Goal: Information Seeking & Learning: Find specific fact

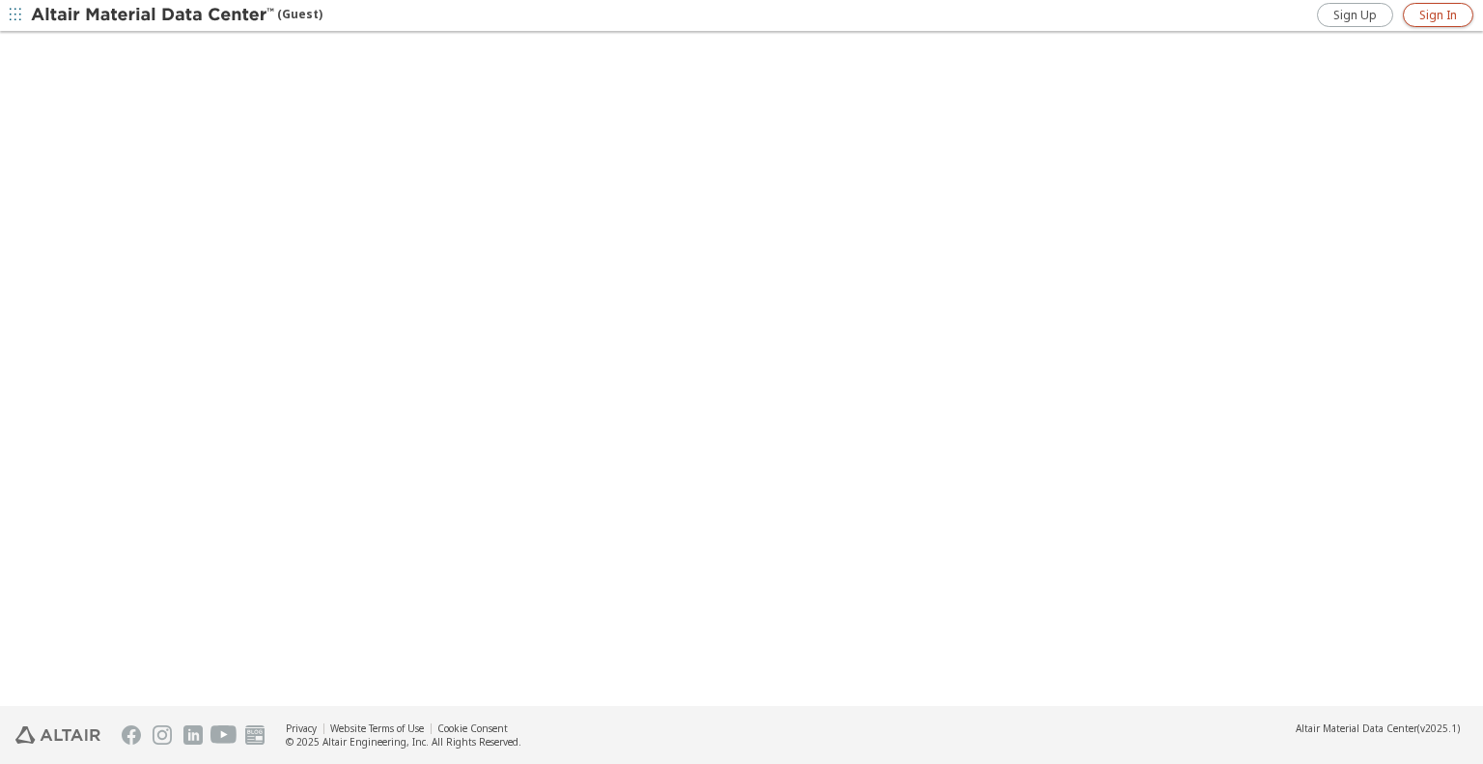
click at [1432, 15] on span "Sign In" at bounding box center [1438, 15] width 38 height 15
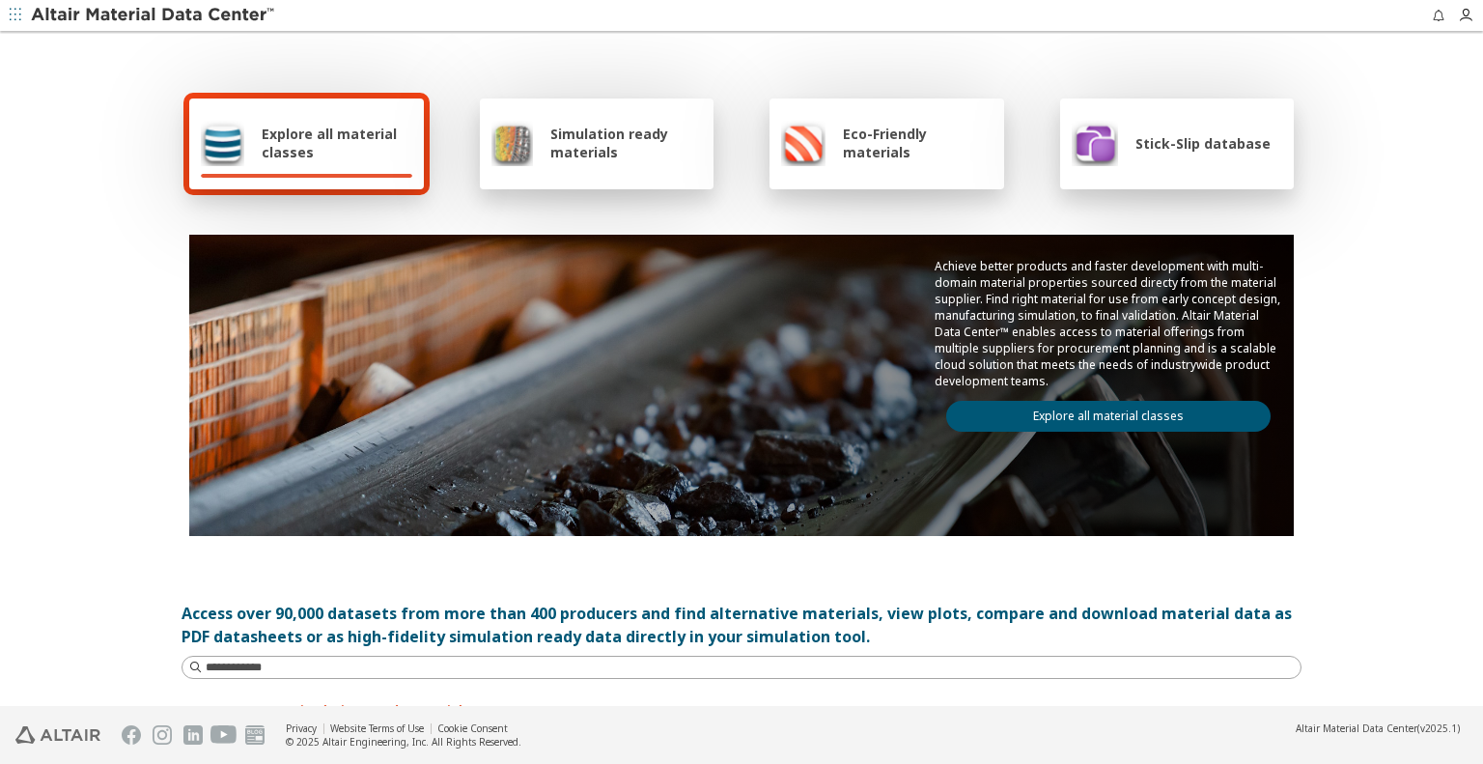
scroll to position [193, 0]
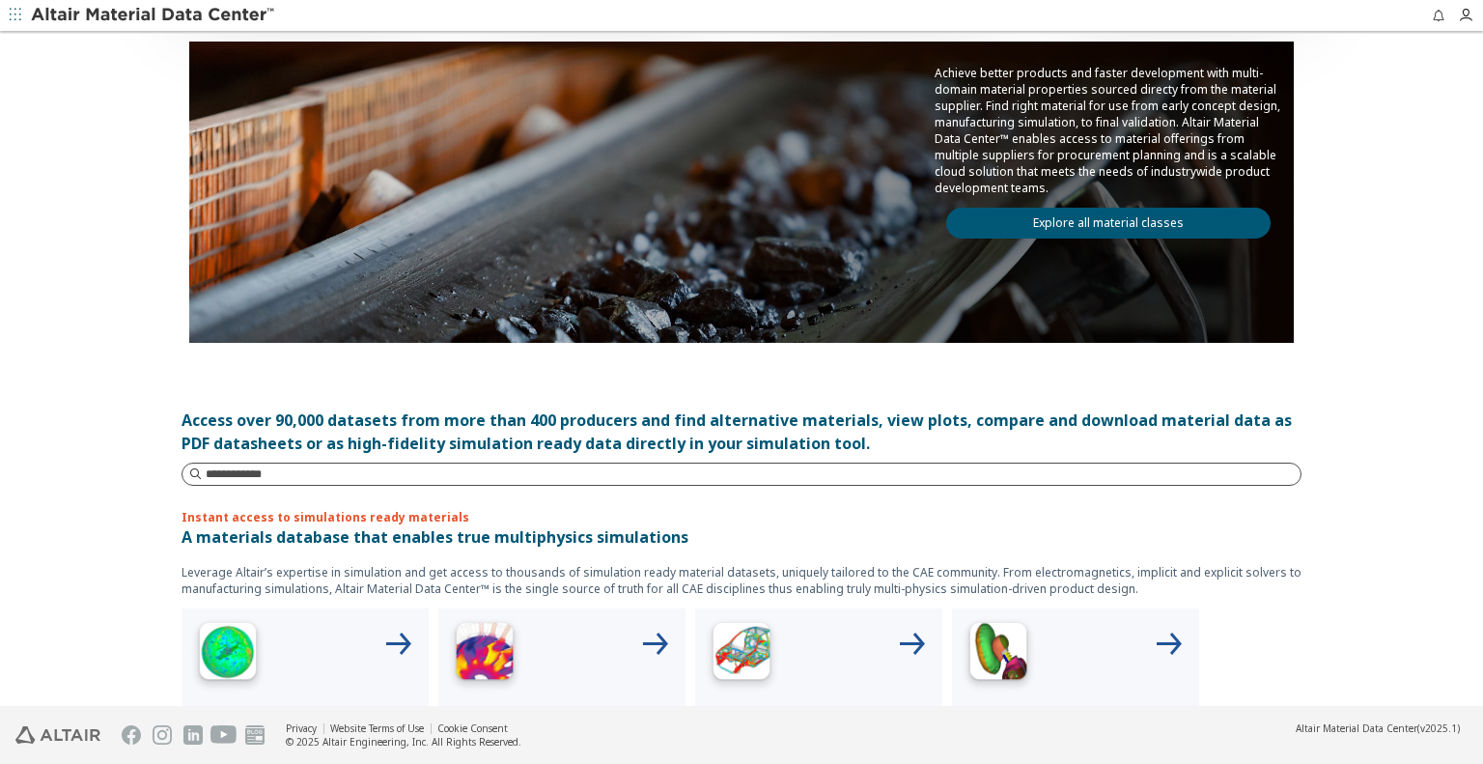
click at [224, 474] on input at bounding box center [753, 473] width 1095 height 19
type input "*****"
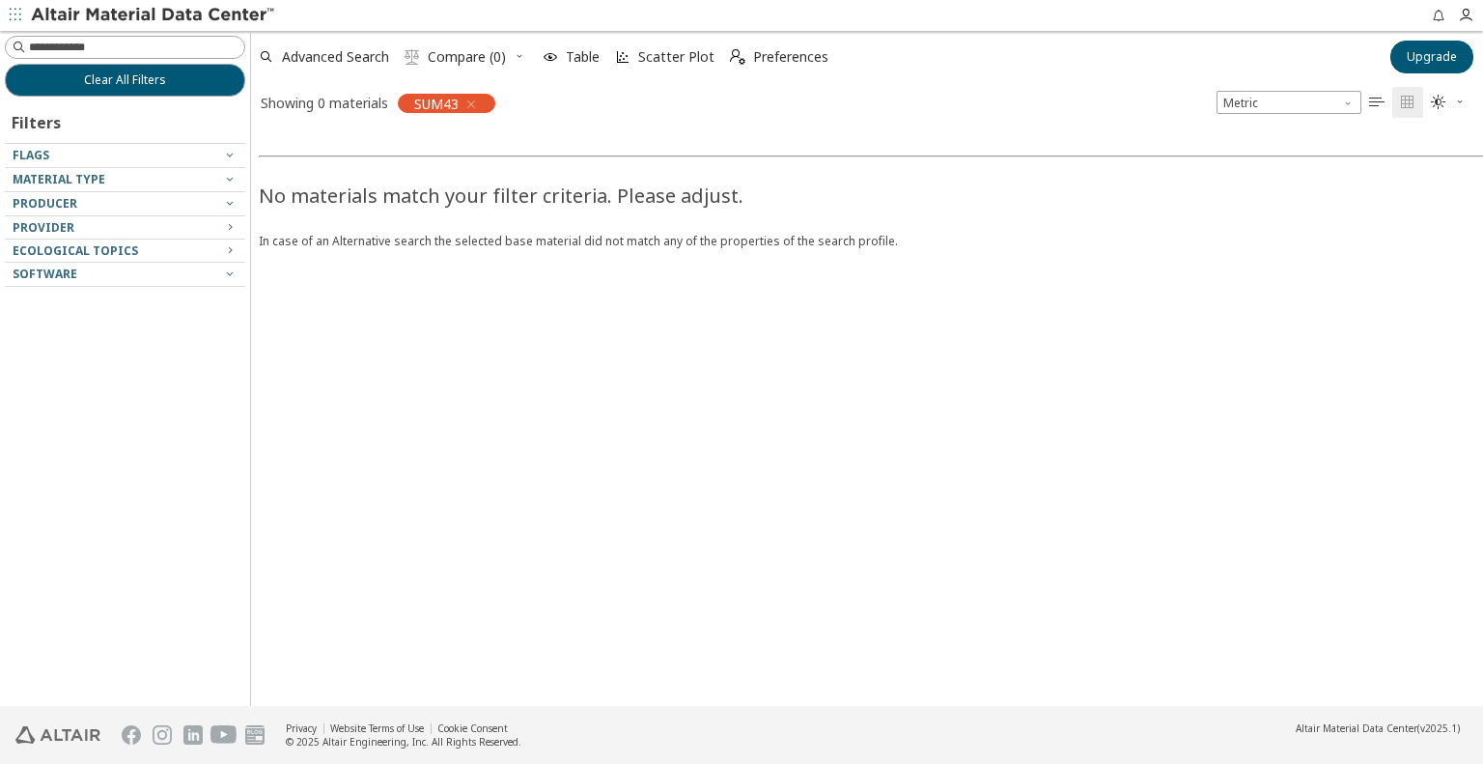
click at [471, 105] on icon "button" at bounding box center [470, 104] width 15 height 15
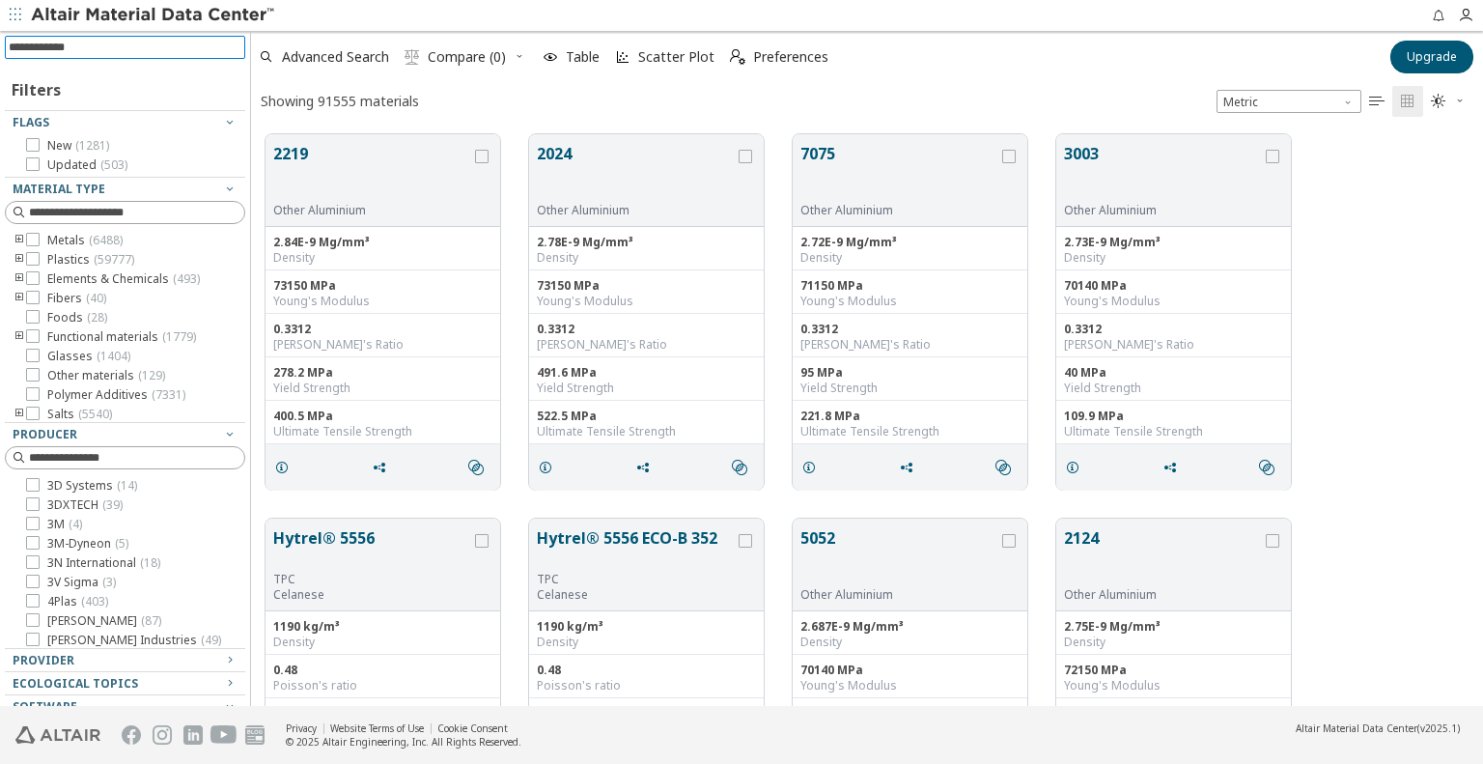
click at [150, 50] on input at bounding box center [127, 47] width 236 height 21
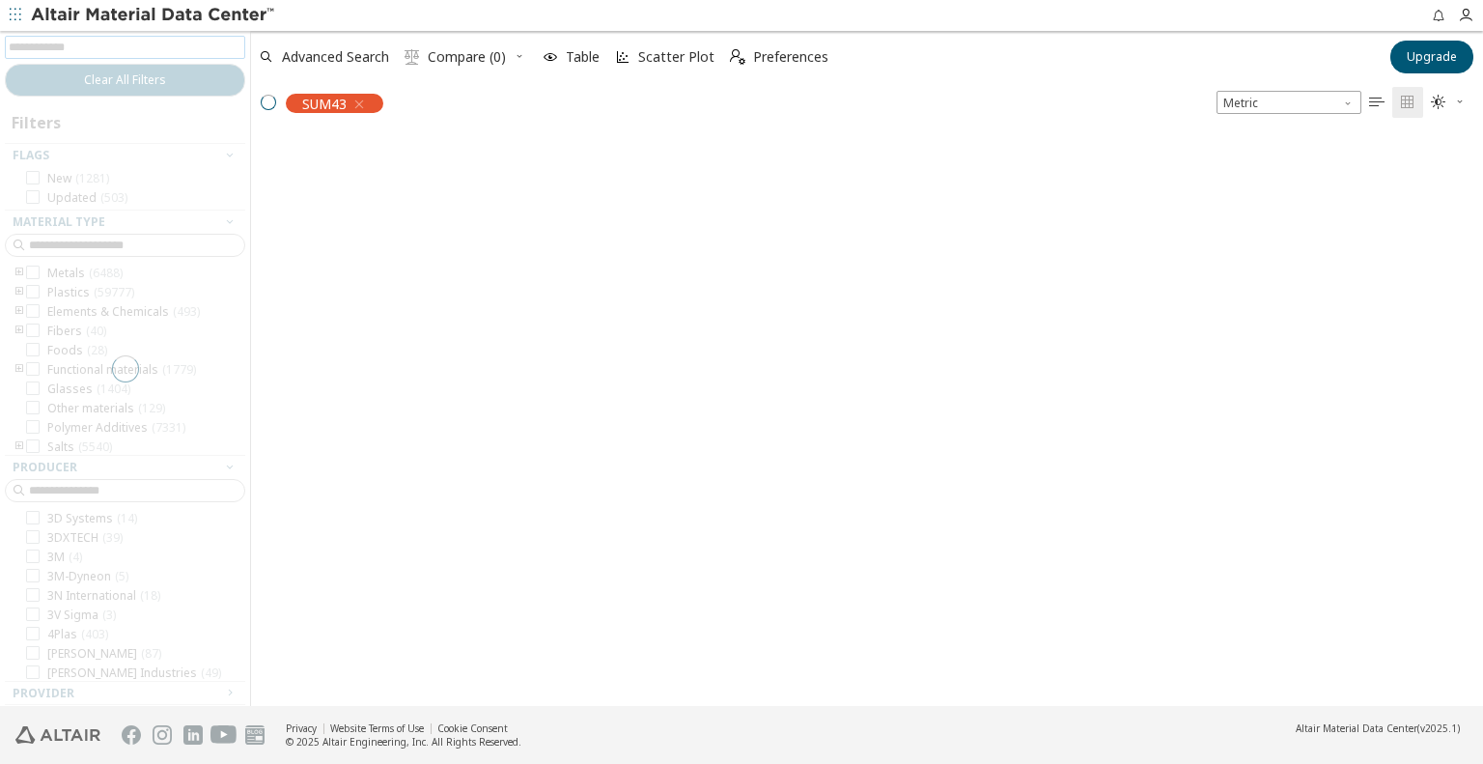
scroll to position [15, 15]
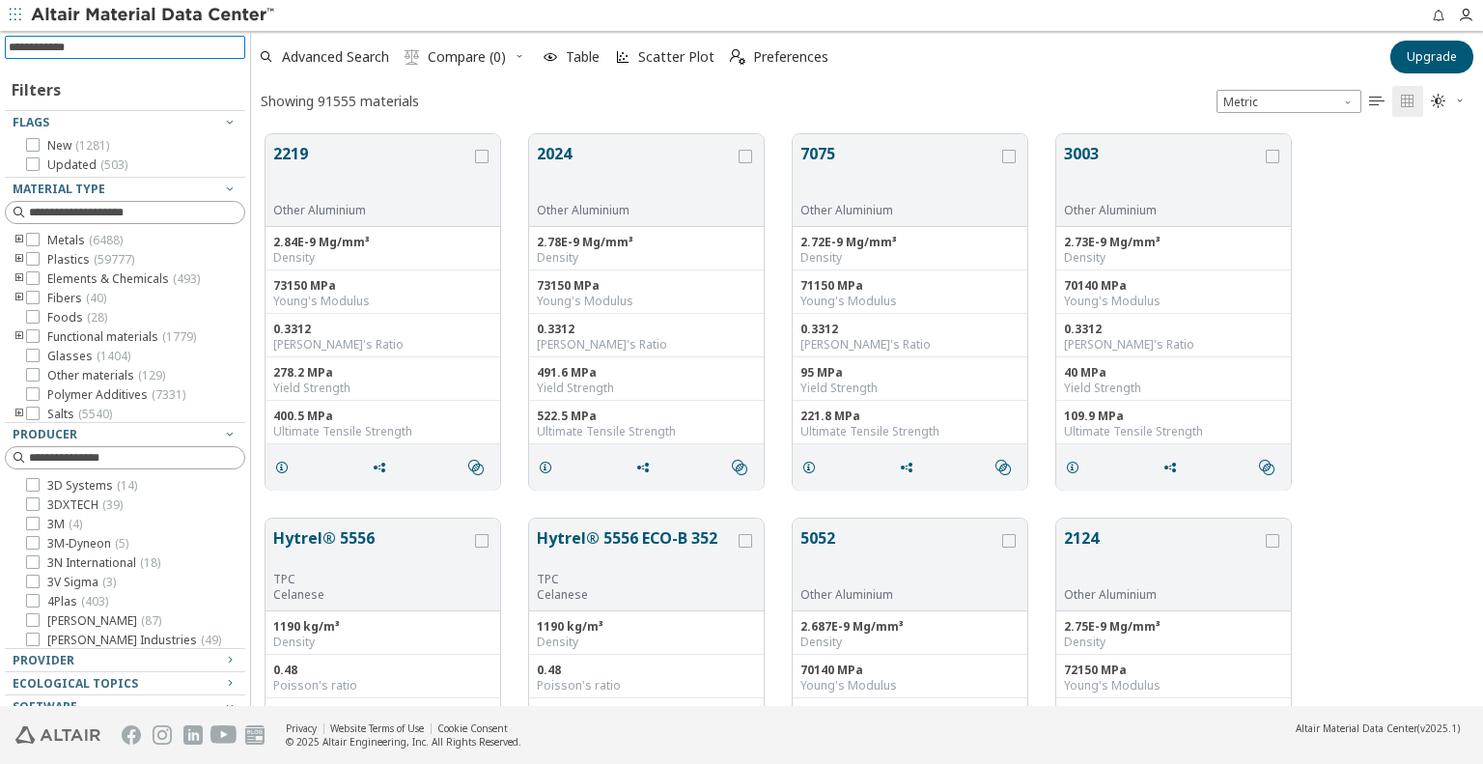
scroll to position [571, 1216]
click at [71, 52] on input at bounding box center [127, 47] width 236 height 21
type input "**********"
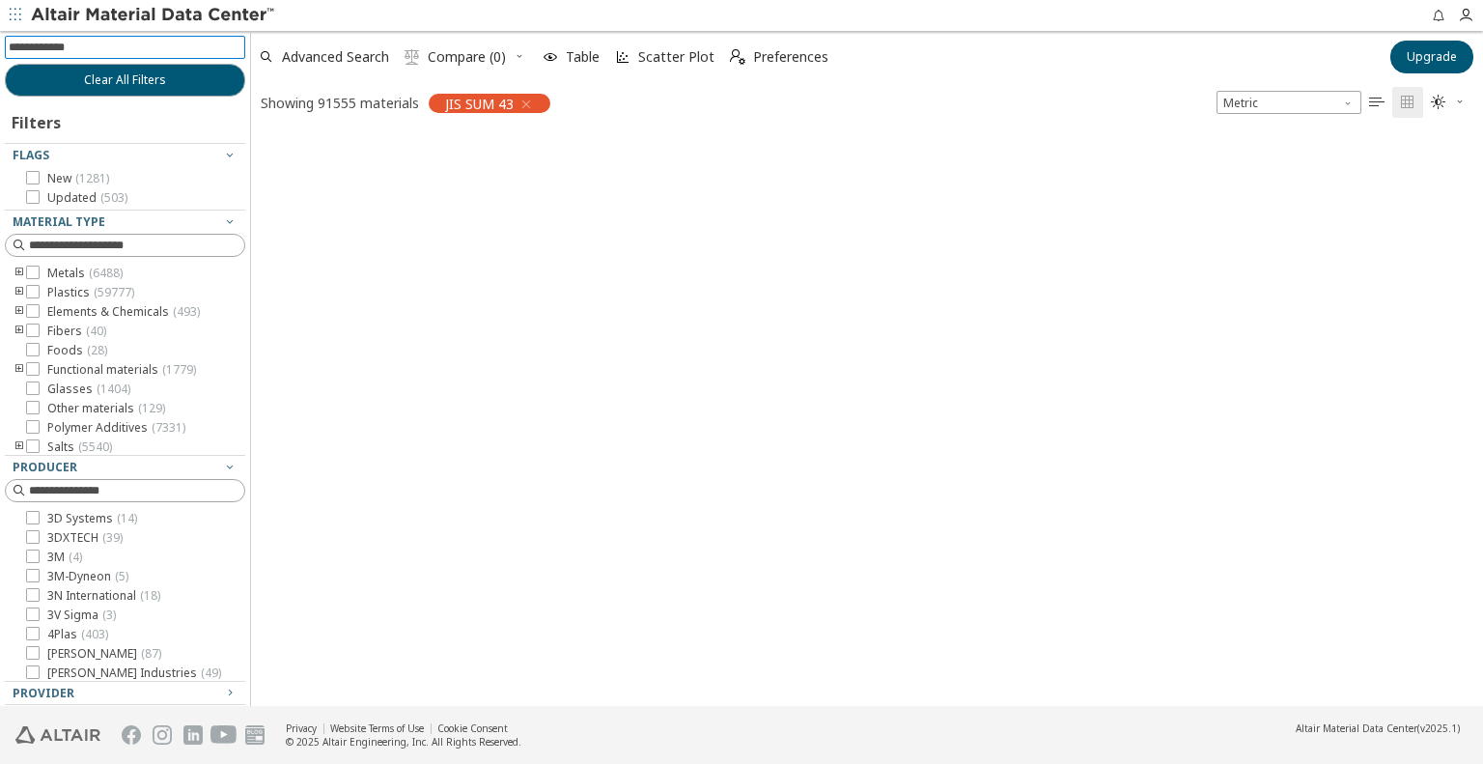
scroll to position [15, 15]
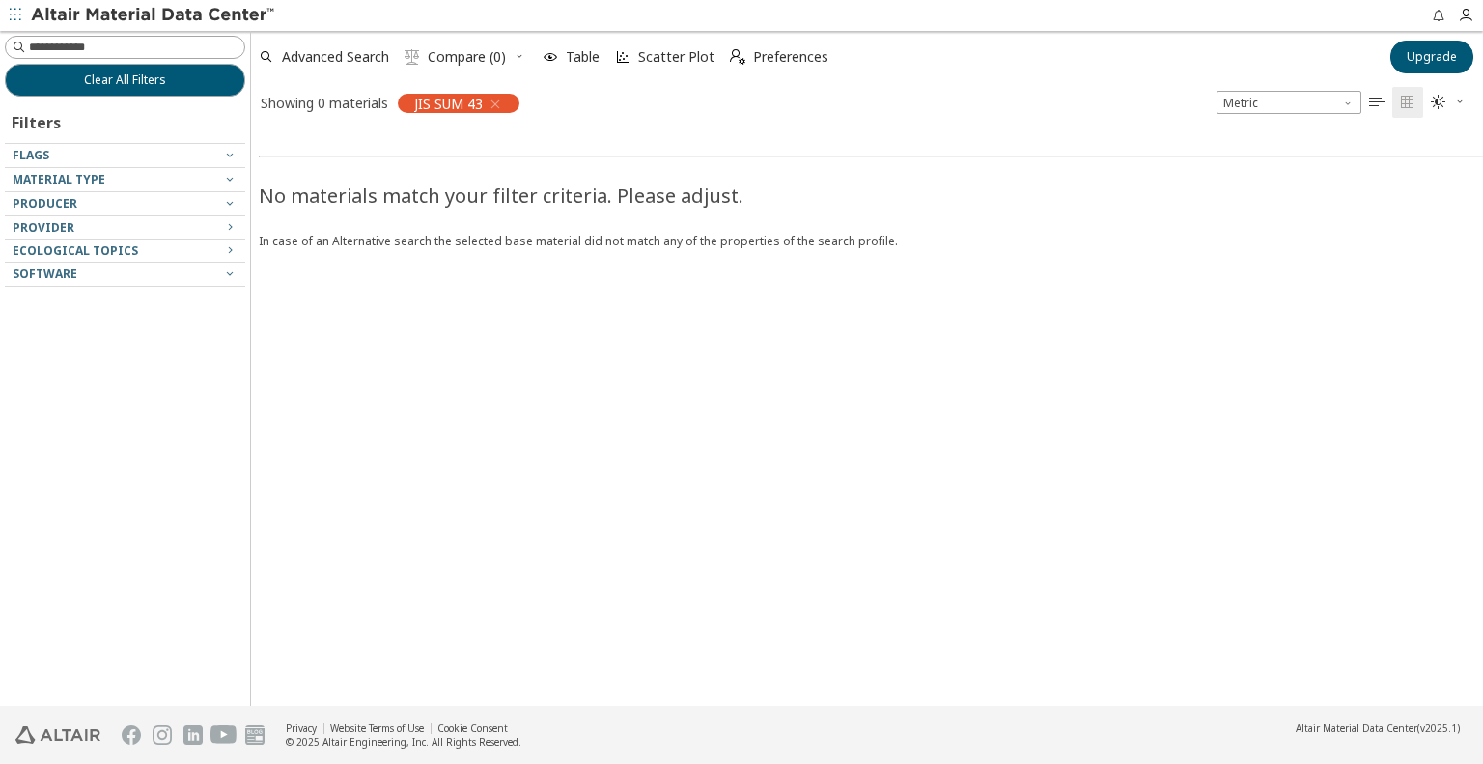
click at [501, 99] on icon "button" at bounding box center [494, 104] width 15 height 15
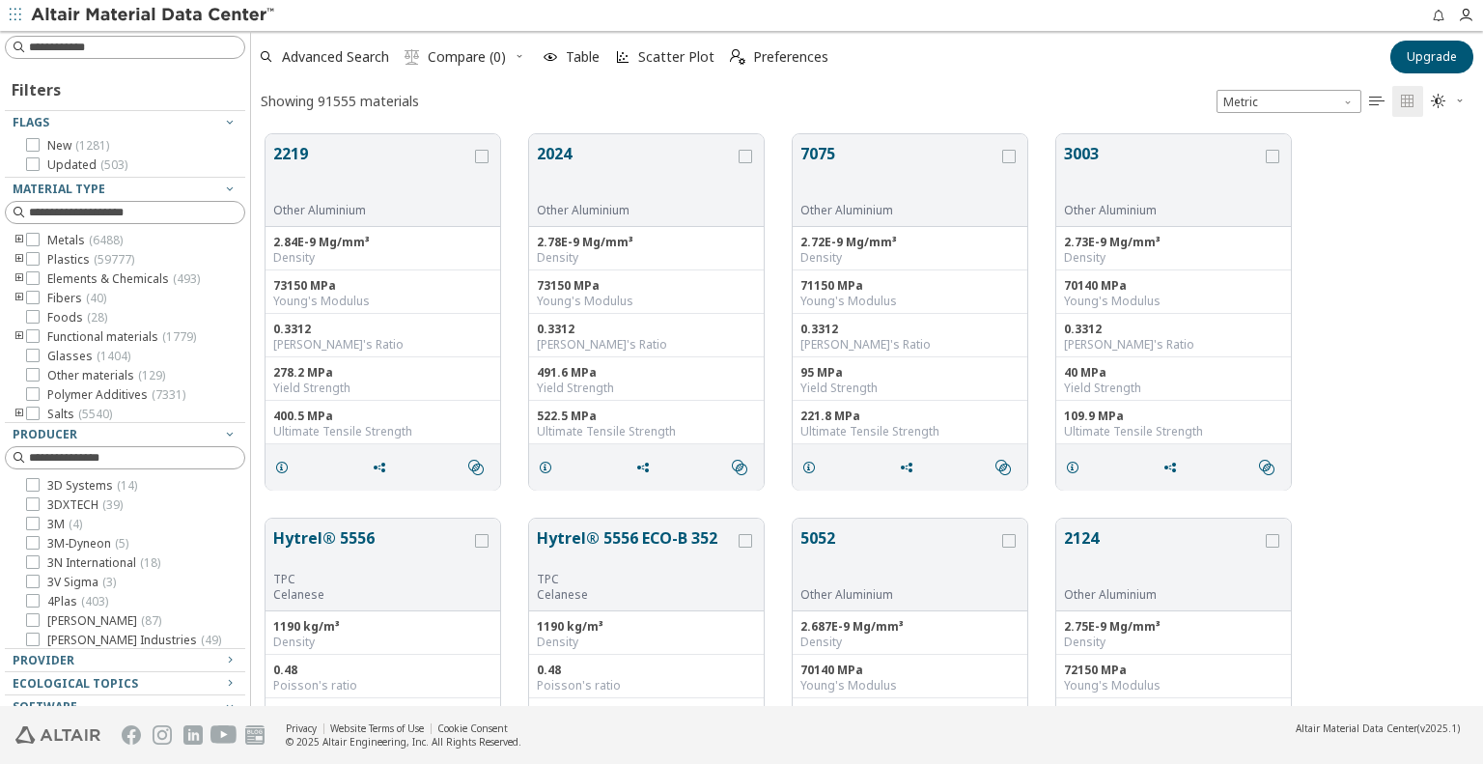
scroll to position [15, 15]
click at [51, 44] on input at bounding box center [136, 47] width 215 height 19
type input "******"
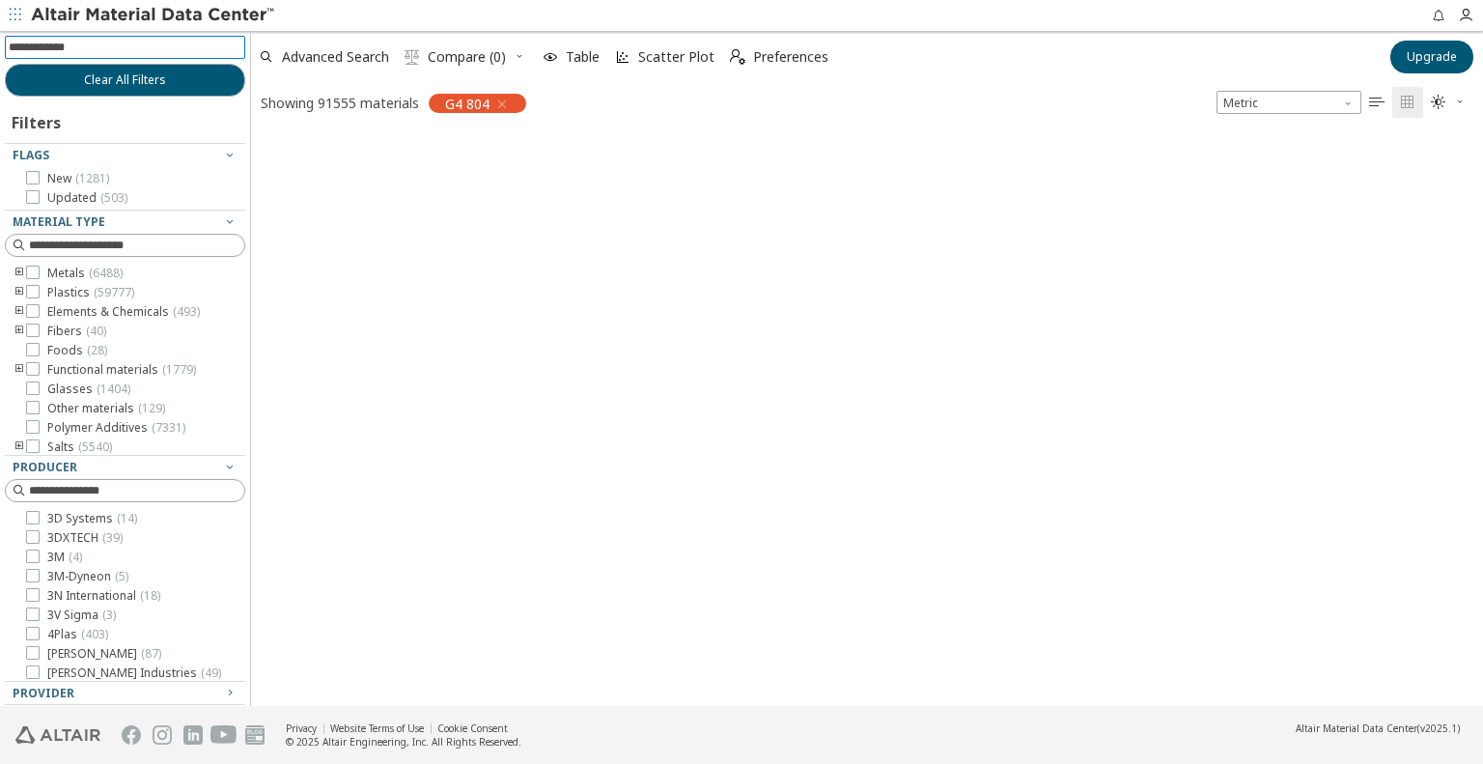
scroll to position [15, 15]
